Goal: Navigation & Orientation: Find specific page/section

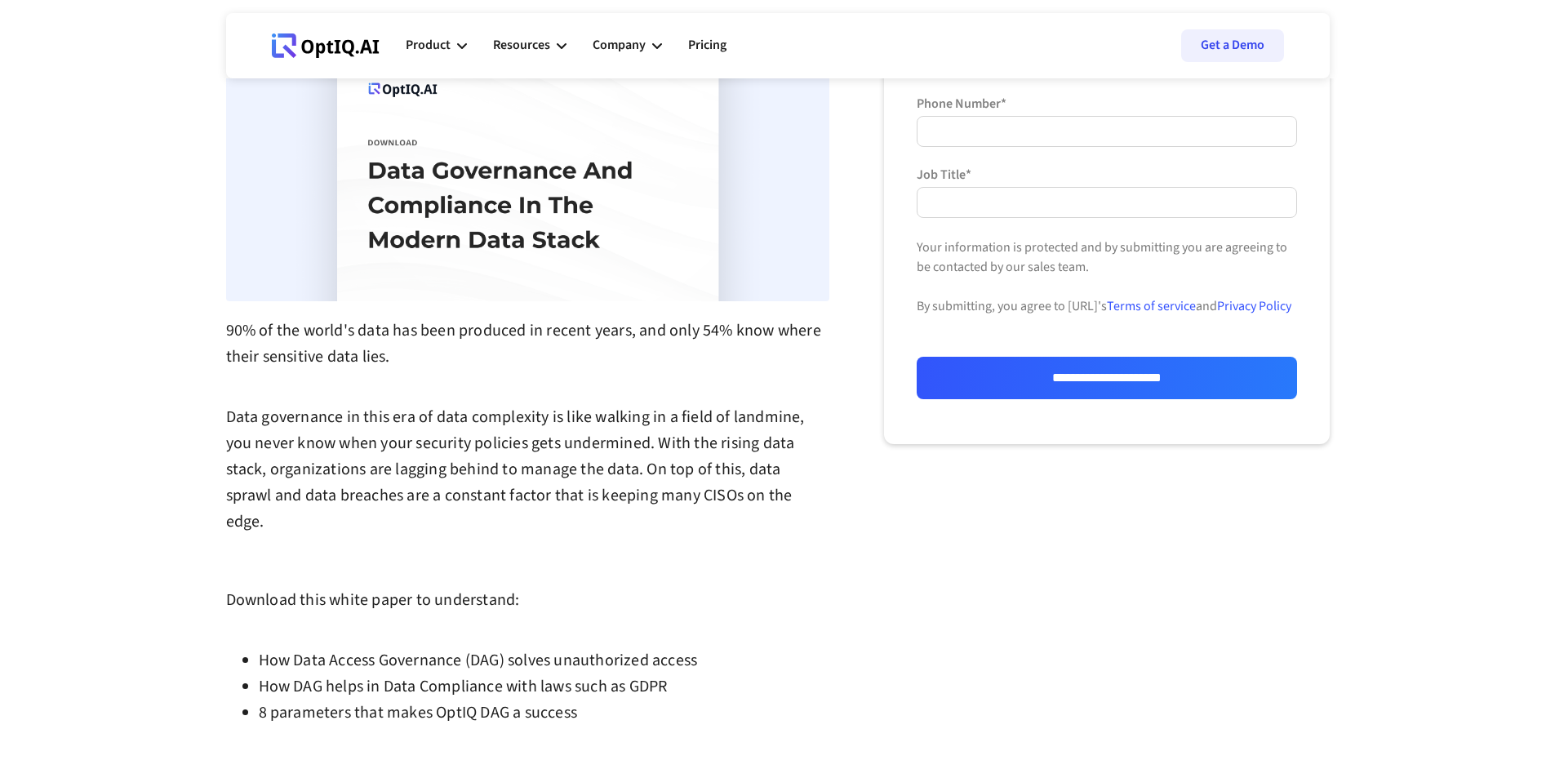
scroll to position [274, 0]
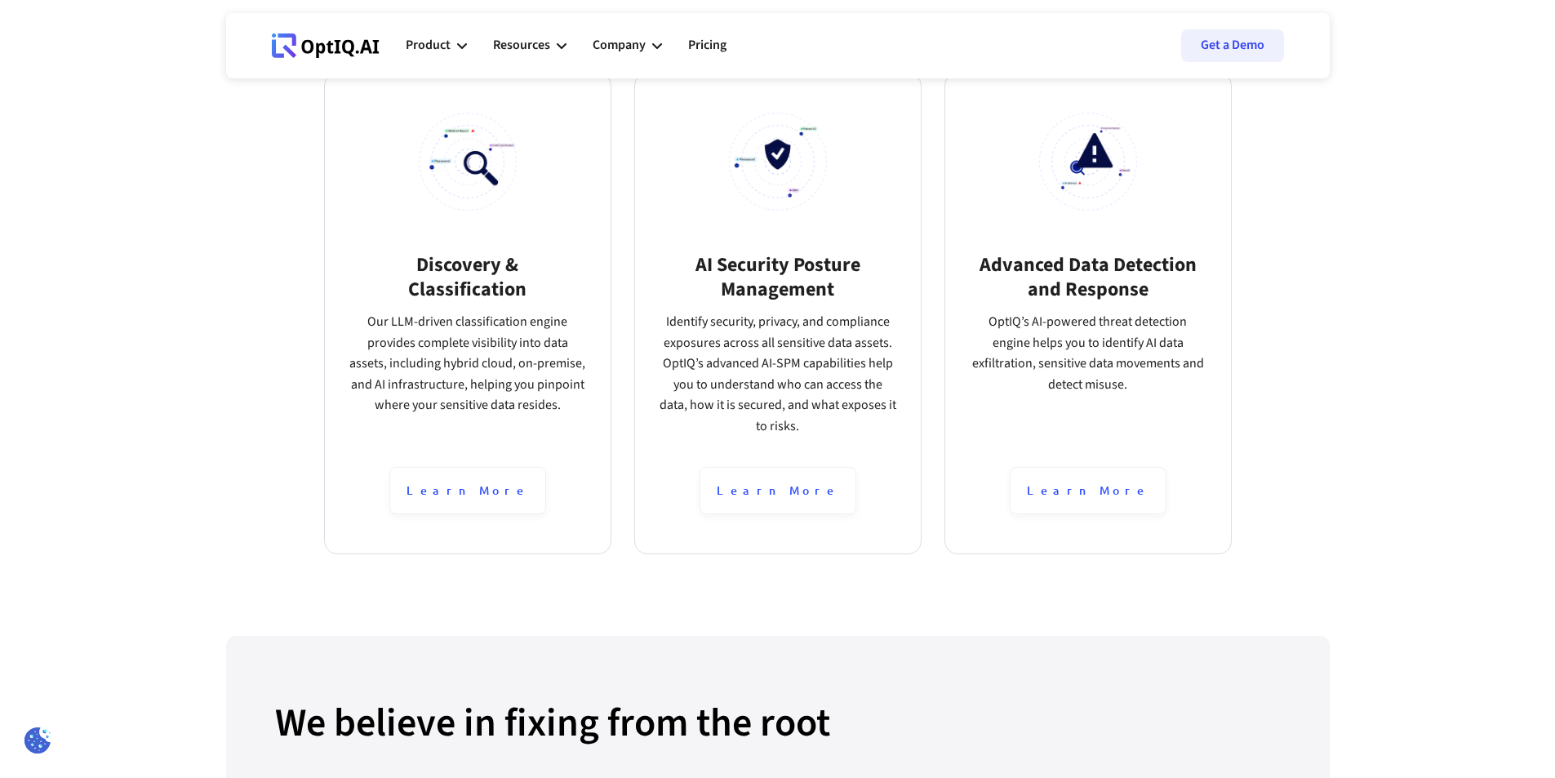
scroll to position [1017, 0]
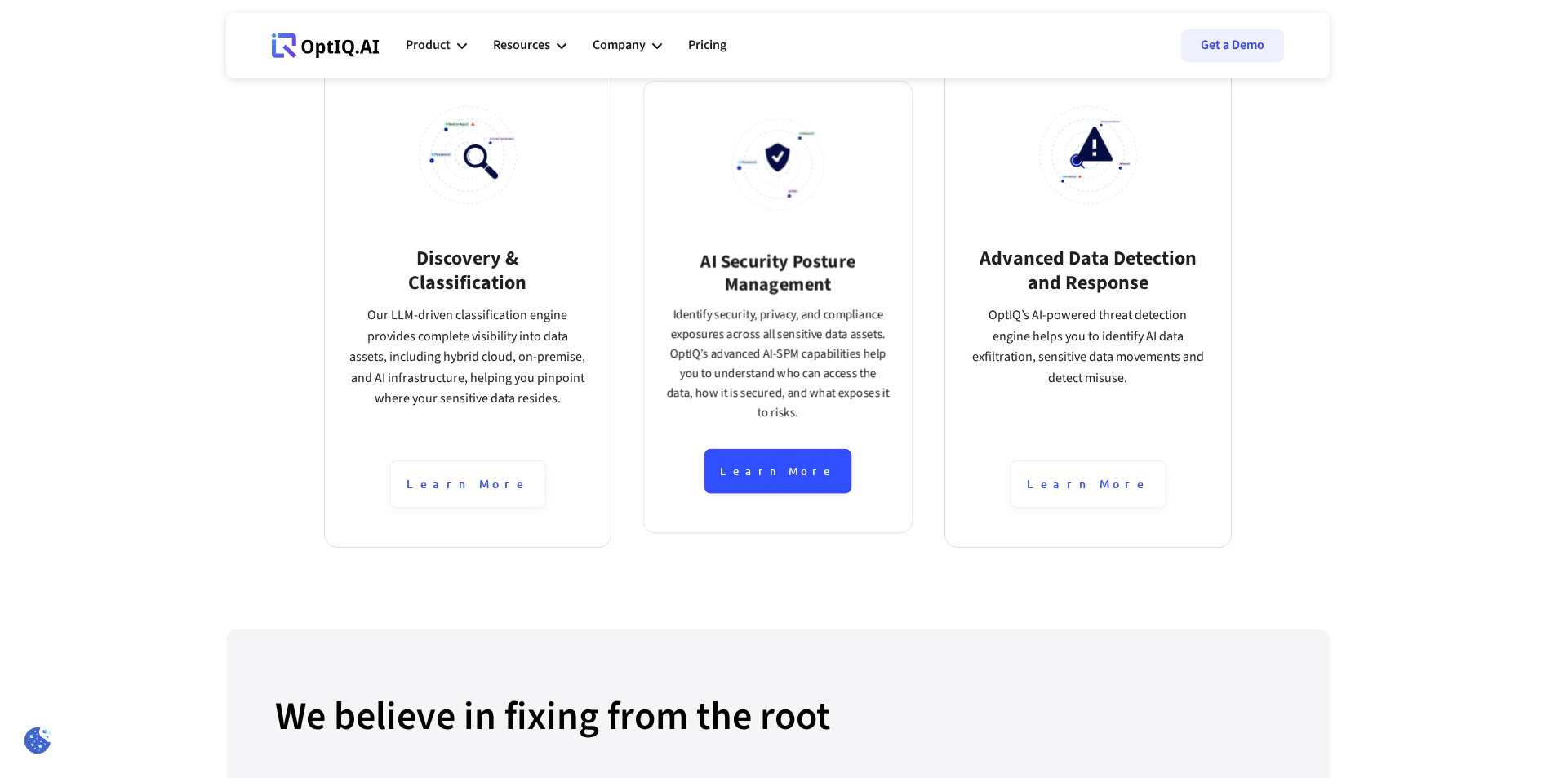
click at [791, 494] on div "Learn More" at bounding box center [777, 471] width 147 height 45
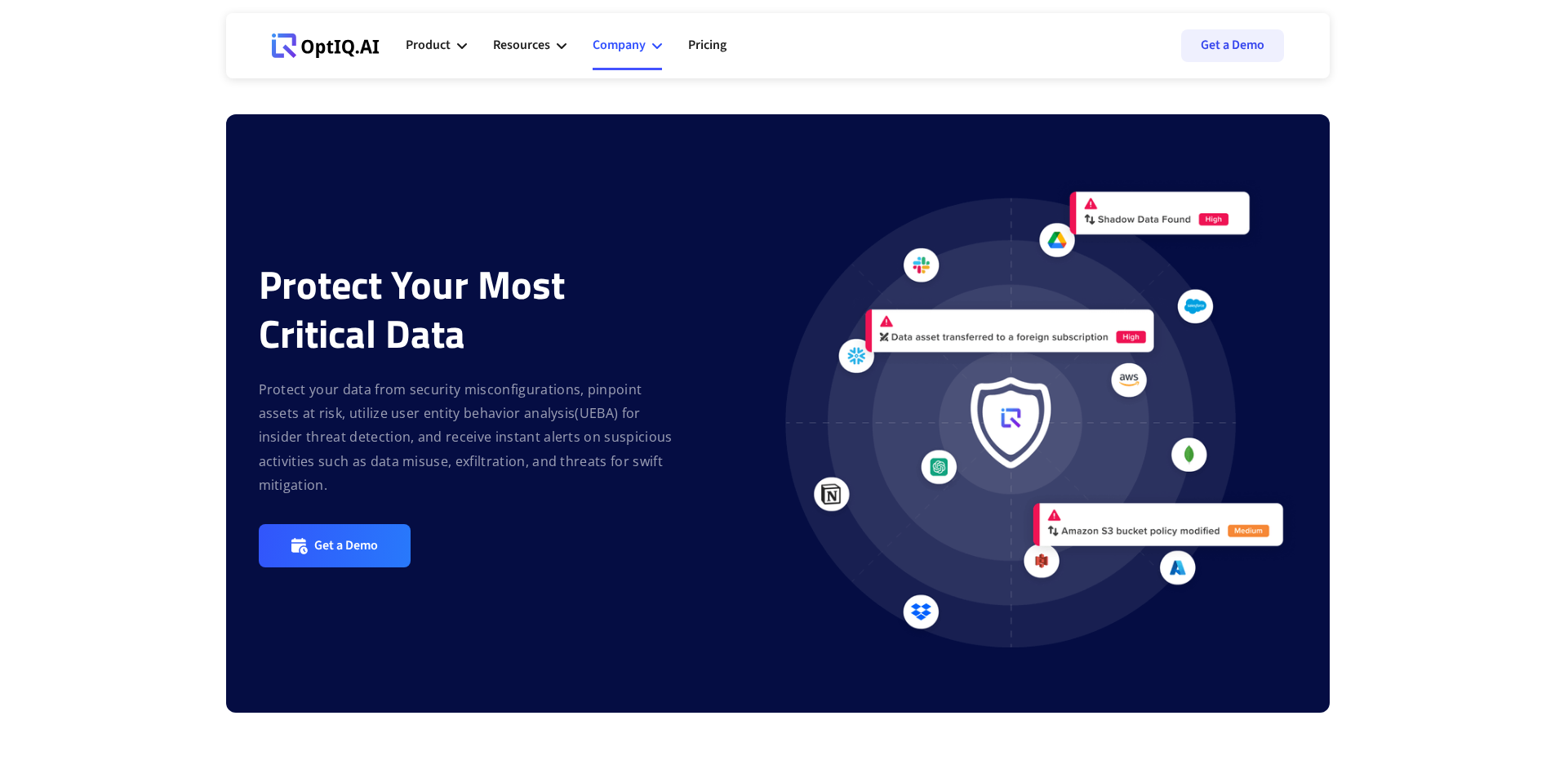
click at [629, 46] on div "Company" at bounding box center [619, 45] width 53 height 22
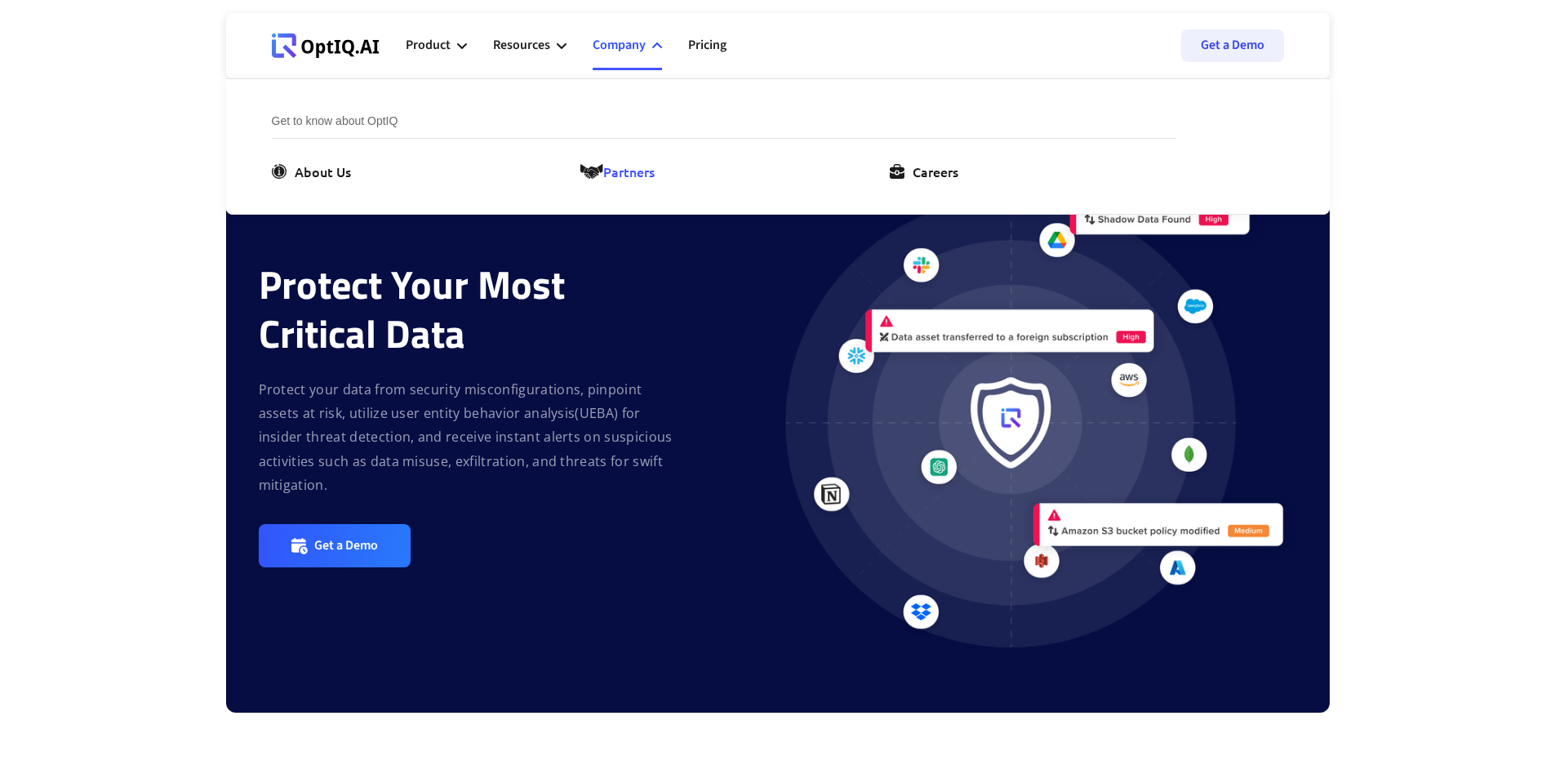
click at [630, 169] on div "Partners" at bounding box center [628, 172] width 51 height 20
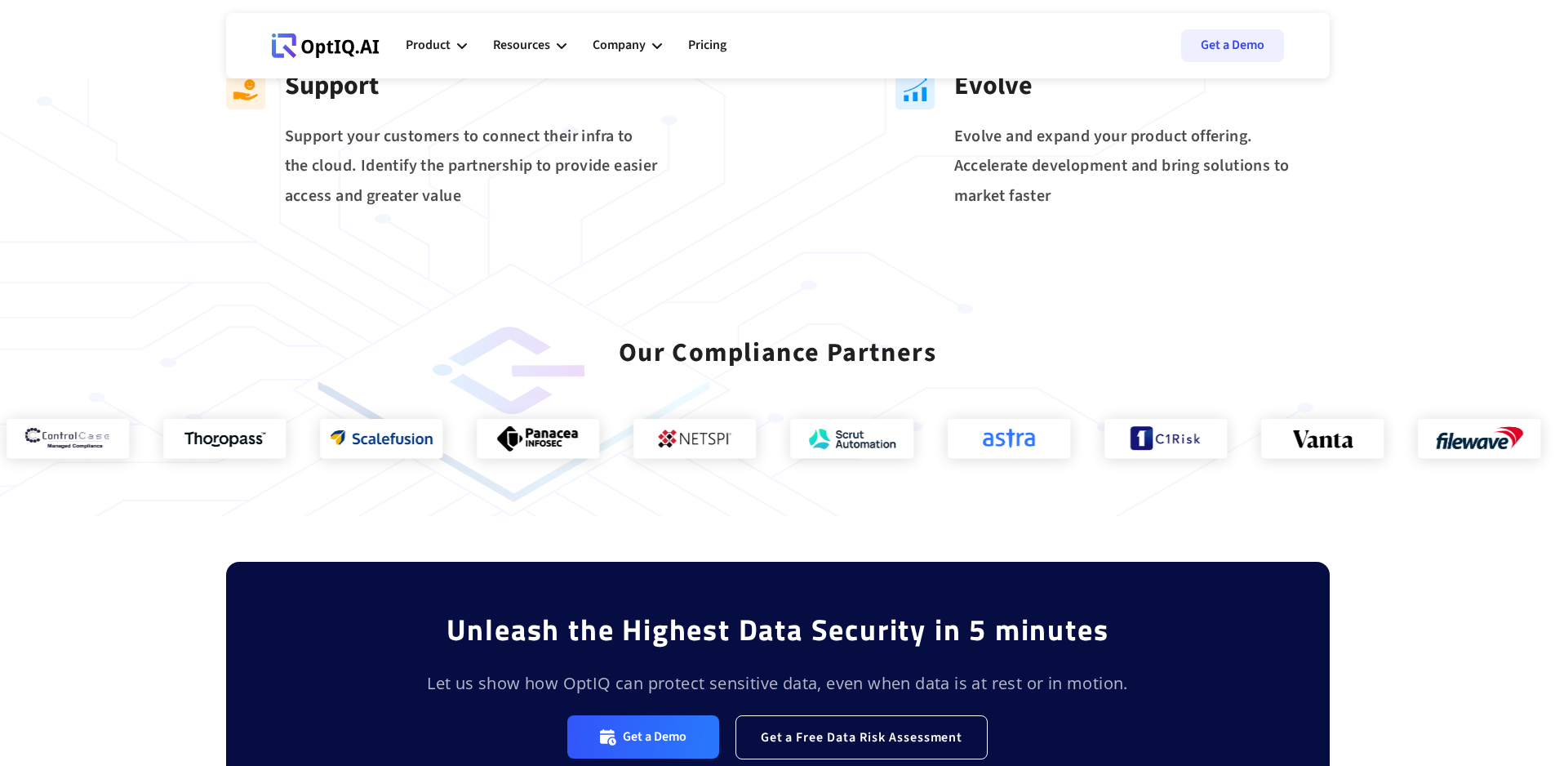
scroll to position [1222, 0]
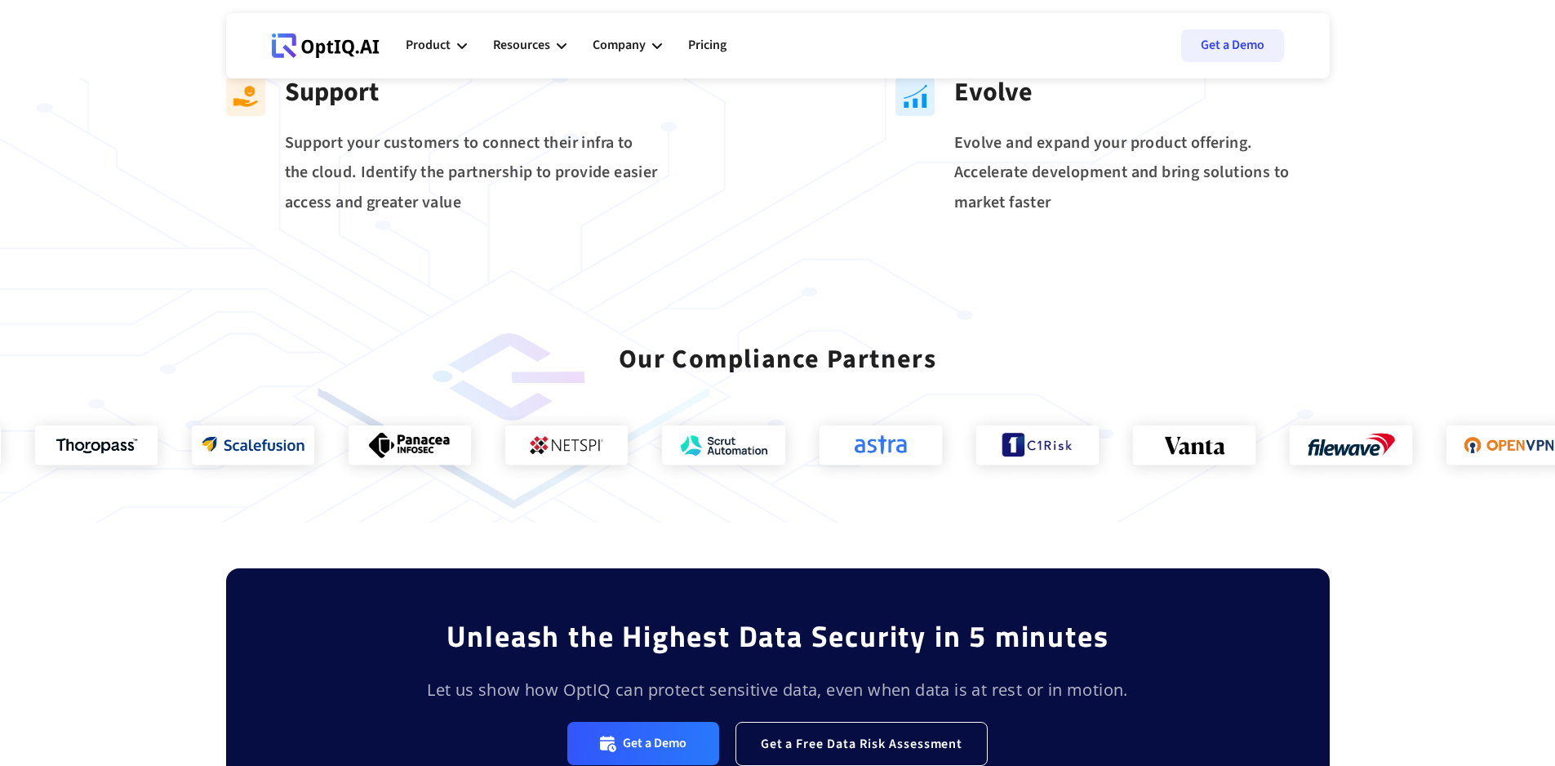
click at [802, 448] on img at bounding box center [723, 446] width 157 height 73
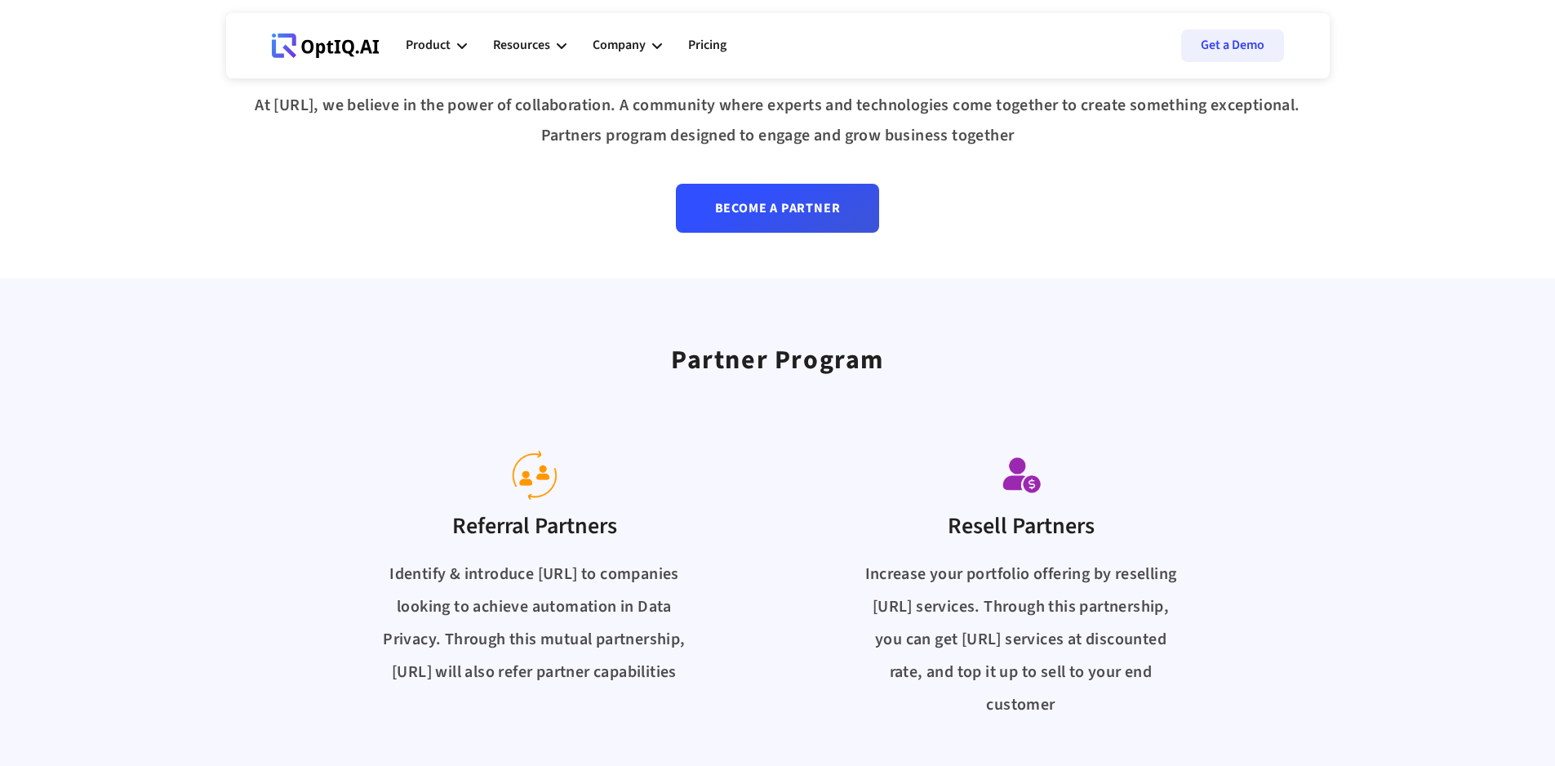
scroll to position [0, 0]
